Goal: Contribute content: Add original content to the website for others to see

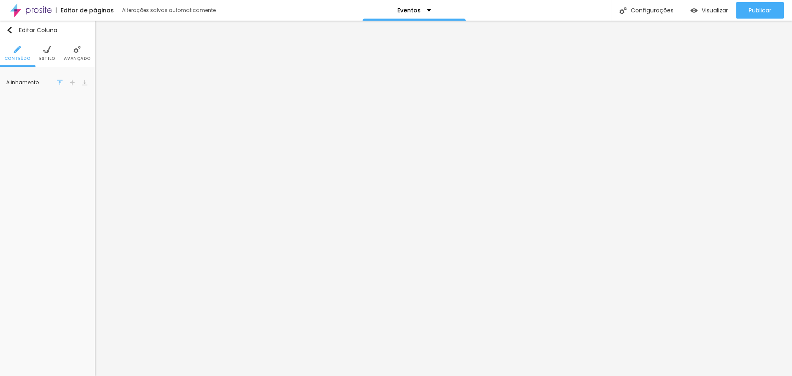
click at [51, 56] on span "Estilo" at bounding box center [47, 58] width 16 height 4
click at [74, 53] on img at bounding box center [76, 49] width 7 height 7
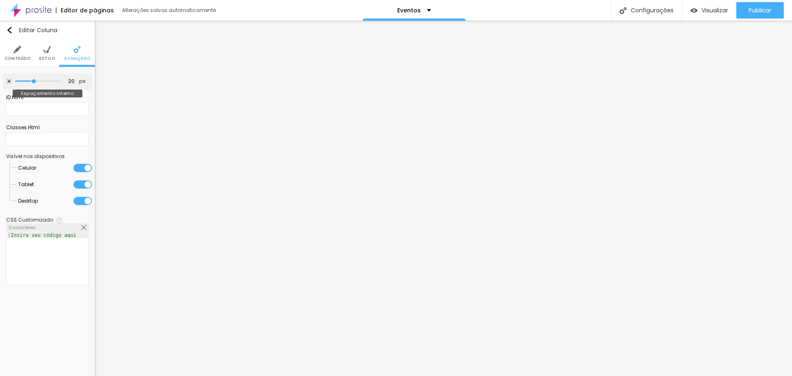
type input "15"
type input "10"
type input "15"
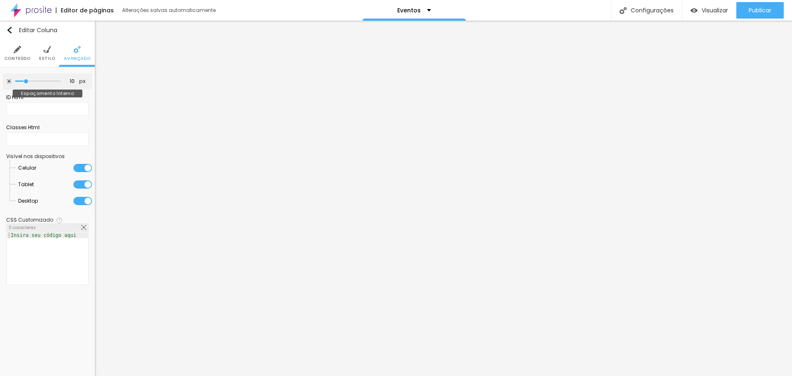
type input "15"
type input "20"
type input "25"
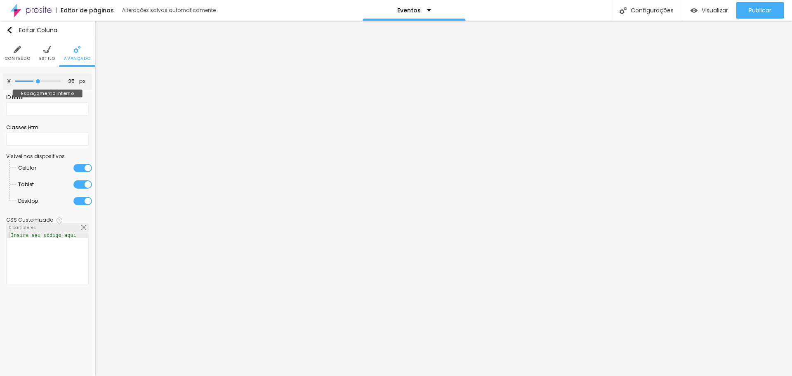
type input "30"
type input "35"
type input "30"
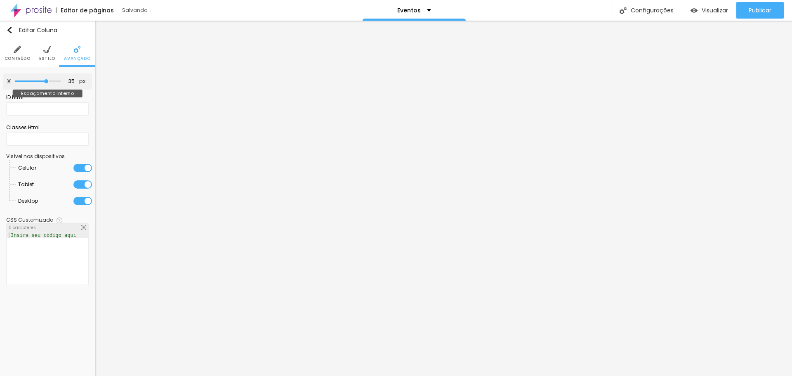
type input "30"
type input "25"
drag, startPoint x: 35, startPoint y: 80, endPoint x: 38, endPoint y: 75, distance: 5.4
type input "25"
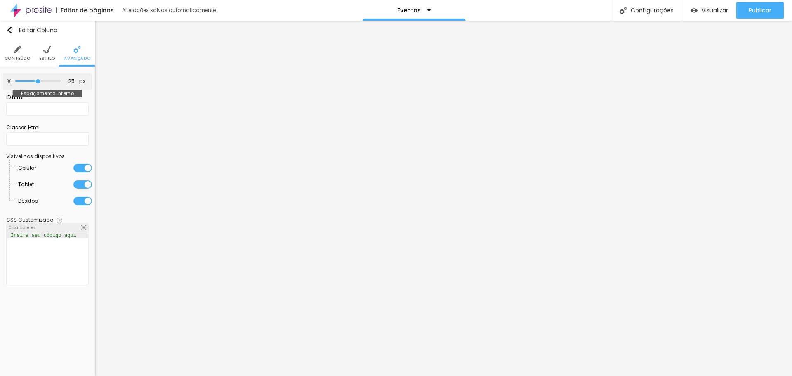
click at [38, 79] on input "range" at bounding box center [37, 81] width 45 height 4
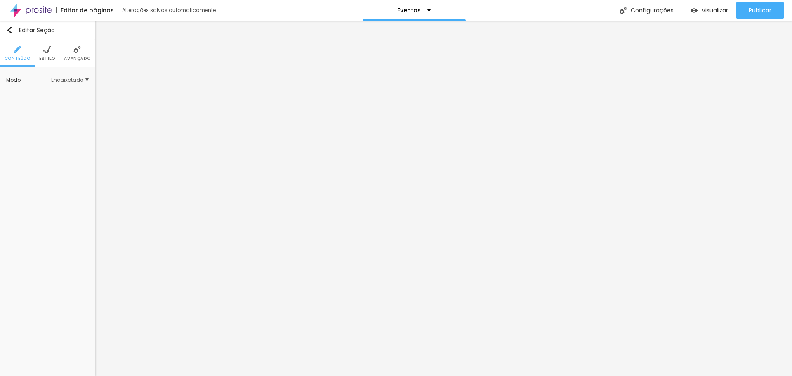
click at [47, 56] on span "Estilo" at bounding box center [47, 58] width 16 height 4
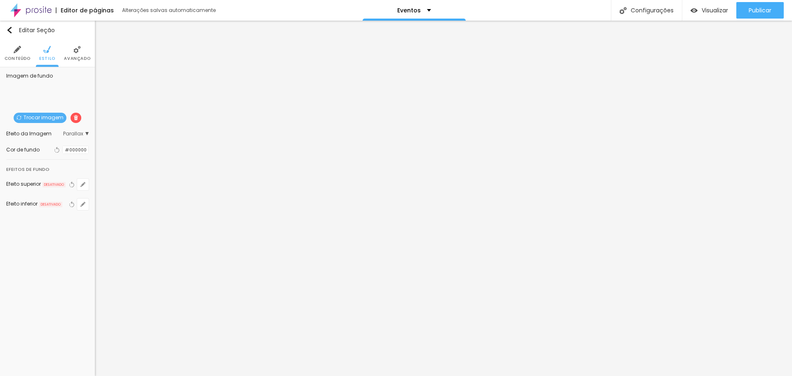
click at [49, 117] on span "Trocar imagem" at bounding box center [40, 118] width 53 height 10
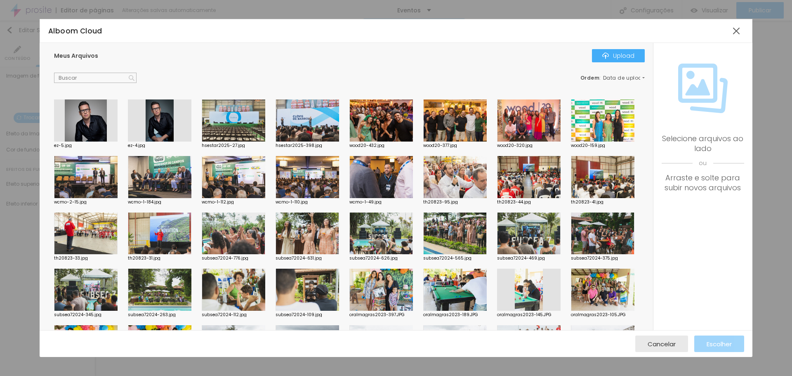
click at [311, 117] on div at bounding box center [306, 120] width 63 height 42
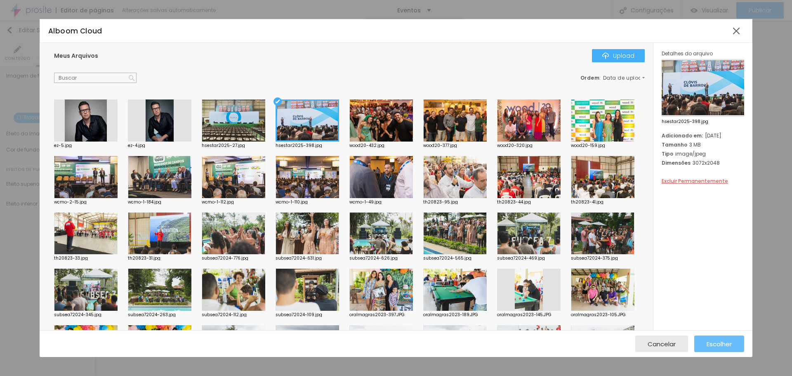
click at [713, 347] on span "Escolher" at bounding box center [718, 343] width 25 height 7
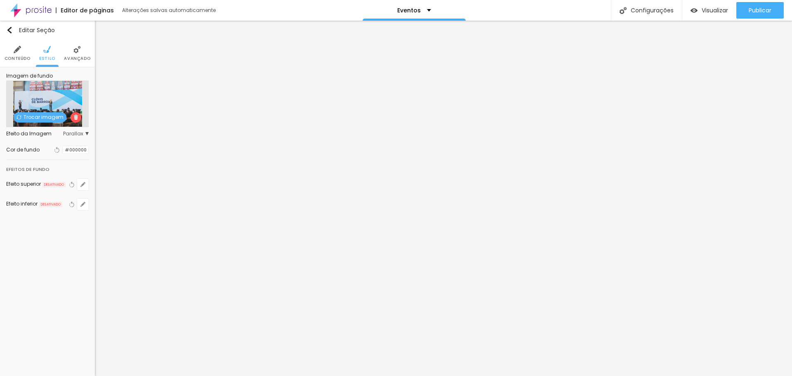
click at [63, 149] on div at bounding box center [63, 150] width 0 height 8
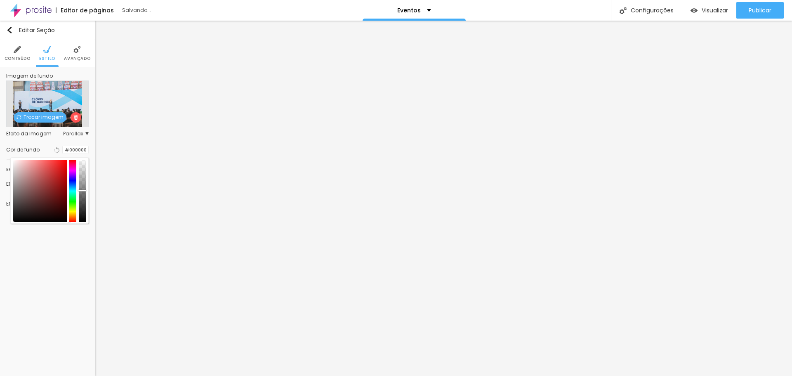
drag, startPoint x: 81, startPoint y: 186, endPoint x: 82, endPoint y: 190, distance: 4.8
click at [82, 190] on div at bounding box center [82, 190] width 8 height 1
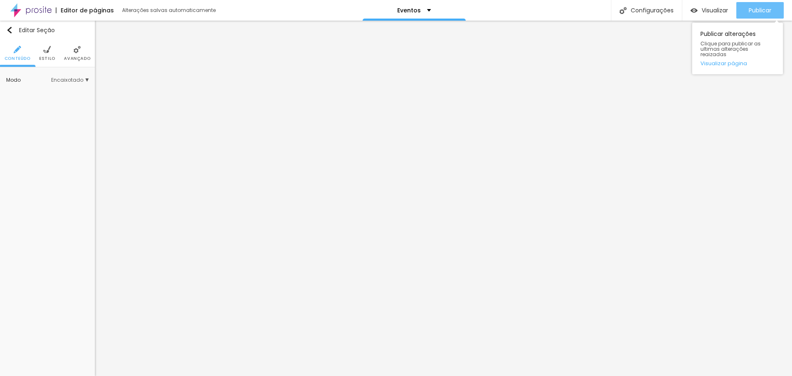
click at [748, 12] on span "Publicar" at bounding box center [759, 10] width 23 height 7
click at [769, 7] on span "Publicar" at bounding box center [759, 10] width 23 height 7
